Goal: Information Seeking & Learning: Learn about a topic

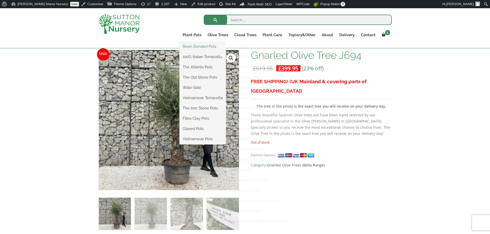
click at [192, 45] on link "Resin Bonded Pots" at bounding box center [202, 47] width 46 height 8
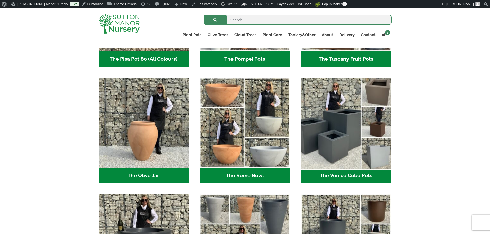
scroll to position [463, 0]
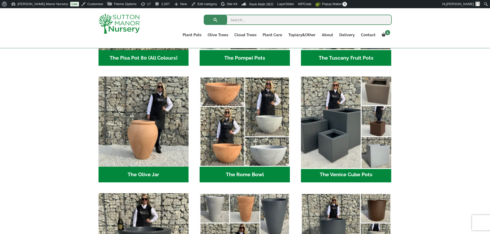
click at [337, 145] on img "Visit product category The Venice Cube Pots" at bounding box center [345, 122] width 95 height 95
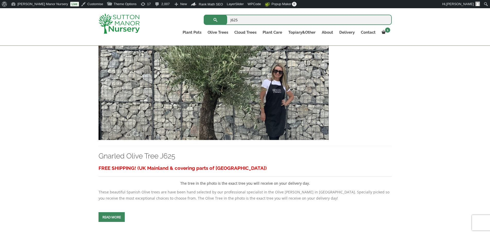
click at [134, 20] on img at bounding box center [118, 23] width 41 height 20
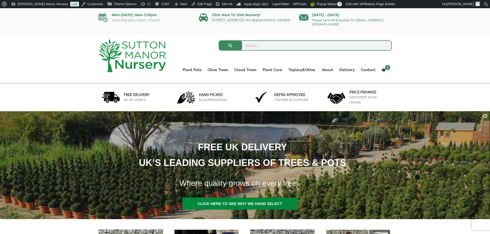
click at [270, 46] on input "search" at bounding box center [304, 45] width 173 height 10
type input "j592"
click at [218, 40] on button "submit" at bounding box center [229, 45] width 23 height 10
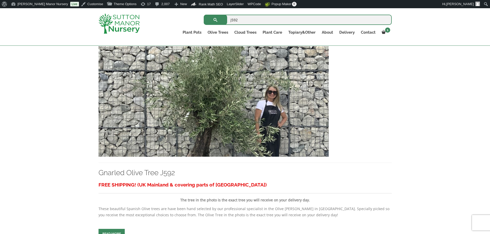
scroll to position [128, 0]
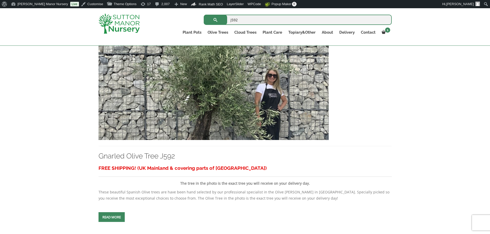
click at [215, 98] on img at bounding box center [213, 85] width 230 height 111
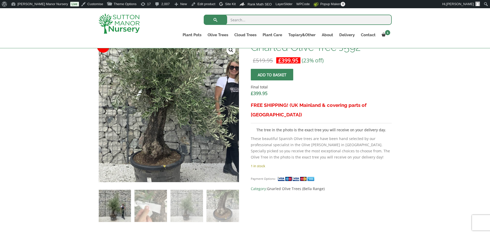
scroll to position [180, 0]
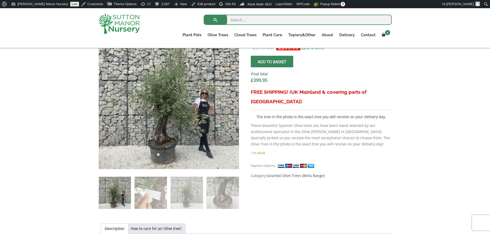
click at [324, 194] on div "Sale! 🔍 Gnarled Olive Tree J592 £ 519.95 Original price was: £519.95. £ 399.95 …" at bounding box center [244, 232] width 293 height 407
click at [258, 21] on input "search" at bounding box center [298, 20] width 188 height 10
type input "castlewellen"
click at [204, 15] on button "submit" at bounding box center [215, 20] width 23 height 10
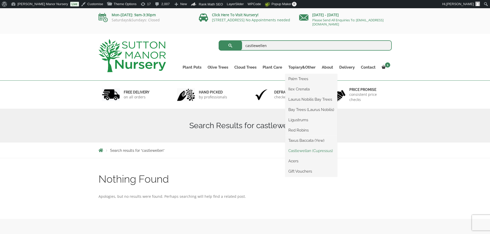
click at [301, 149] on link "Castlewellan (Cupressus)" at bounding box center [311, 151] width 52 height 8
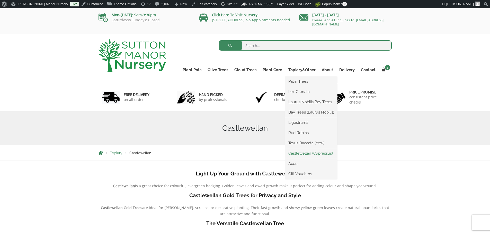
click at [300, 153] on link "Castlewellan (Cupressus)" at bounding box center [311, 154] width 52 height 8
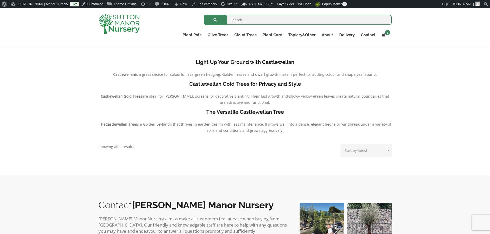
scroll to position [103, 0]
click at [122, 148] on p "Showing all 2 results Sorted by latest" at bounding box center [116, 146] width 36 height 6
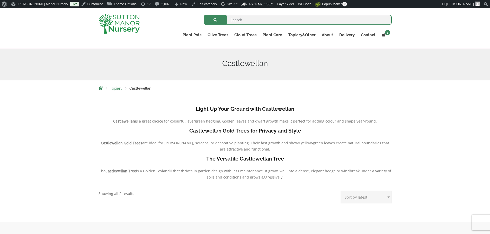
scroll to position [51, 0]
